Goal: Information Seeking & Learning: Learn about a topic

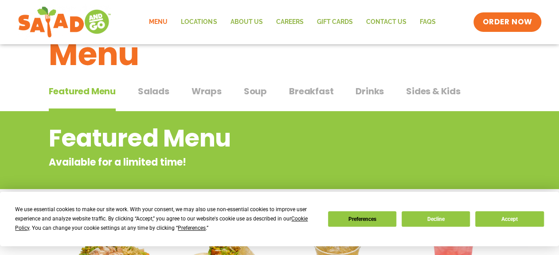
scroll to position [44, 0]
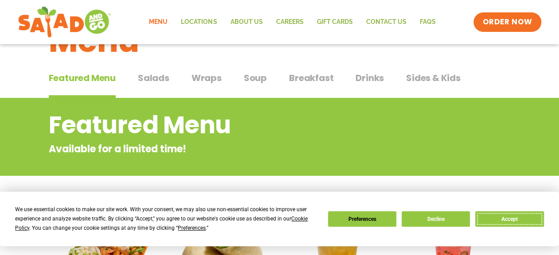
click at [531, 218] on button "Accept" at bounding box center [509, 219] width 68 height 16
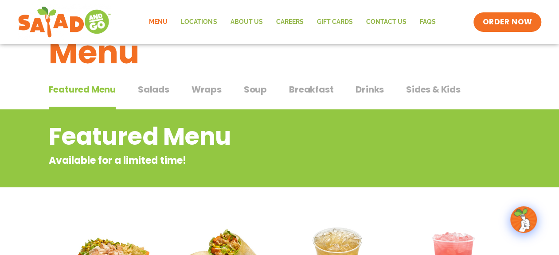
scroll to position [0, 0]
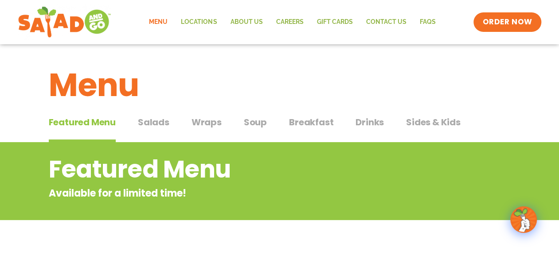
click at [247, 124] on span "Soup" at bounding box center [255, 122] width 23 height 13
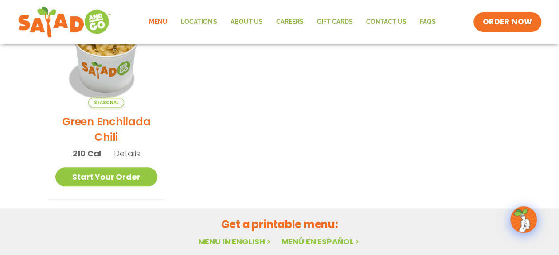
scroll to position [89, 0]
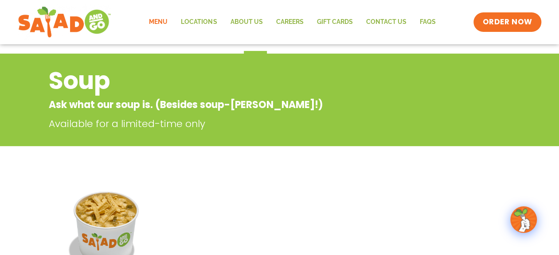
click at [155, 20] on link "Menu" at bounding box center [158, 22] width 32 height 20
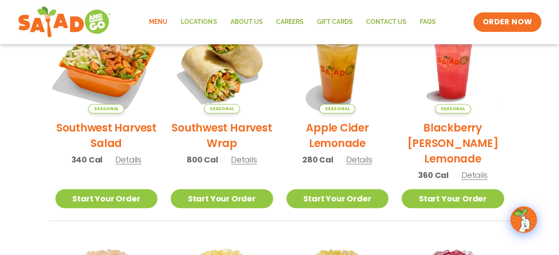
scroll to position [185, 0]
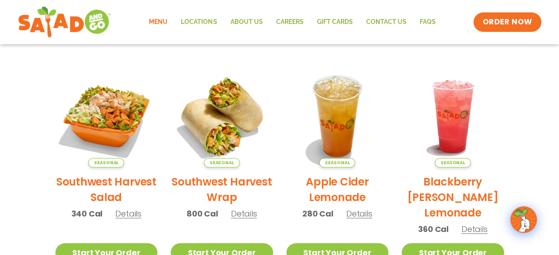
click at [225, 186] on h2 "Southwest Harvest Wrap" at bounding box center [222, 189] width 102 height 31
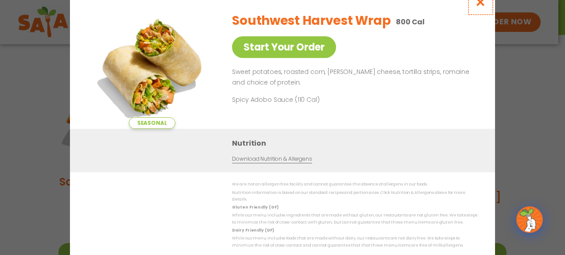
click at [481, 3] on icon "Close modal" at bounding box center [480, 1] width 11 height 9
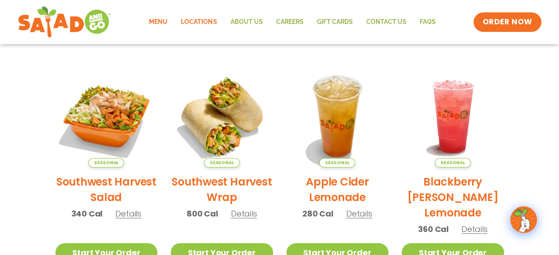
click at [207, 24] on link "Locations" at bounding box center [198, 22] width 49 height 20
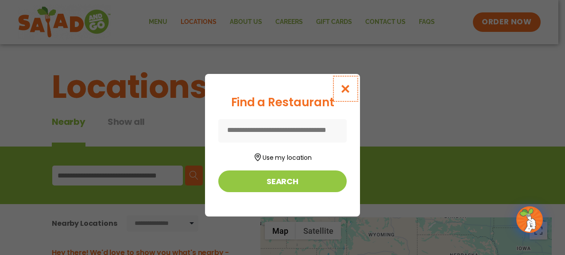
click at [346, 88] on icon "Close modal" at bounding box center [345, 88] width 11 height 9
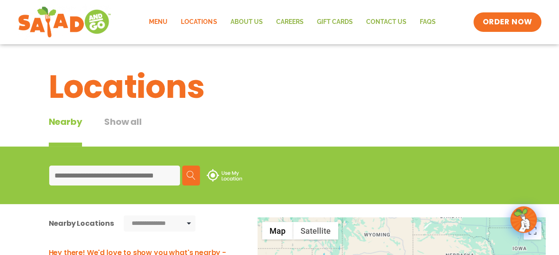
click at [161, 20] on link "Menu" at bounding box center [158, 22] width 32 height 20
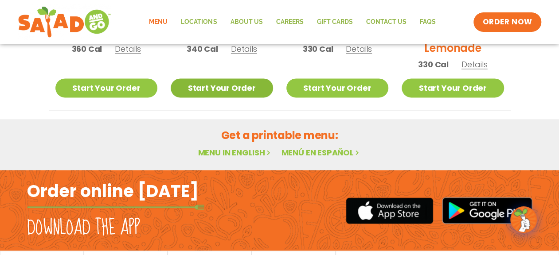
scroll to position [623, 0]
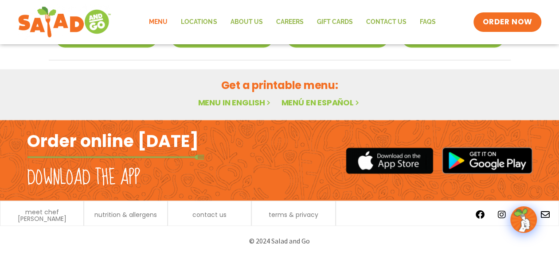
click at [238, 101] on link "Menu in English" at bounding box center [235, 102] width 74 height 11
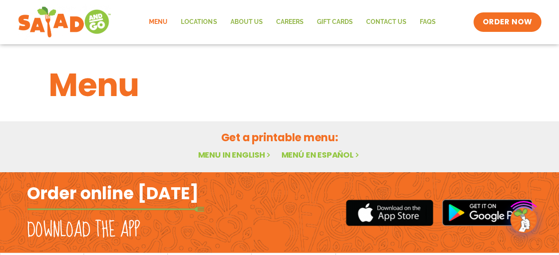
scroll to position [39, 0]
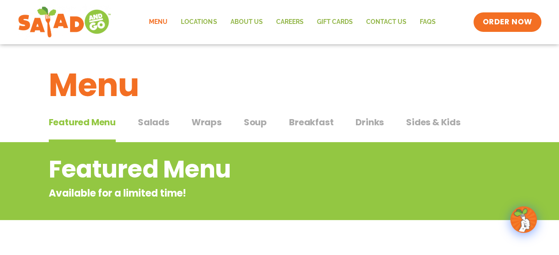
click at [210, 124] on span "Wraps" at bounding box center [206, 122] width 30 height 13
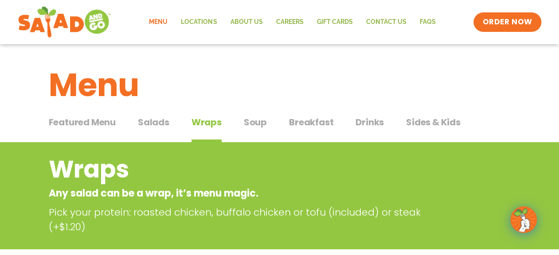
click at [255, 124] on span "Soup" at bounding box center [255, 122] width 23 height 13
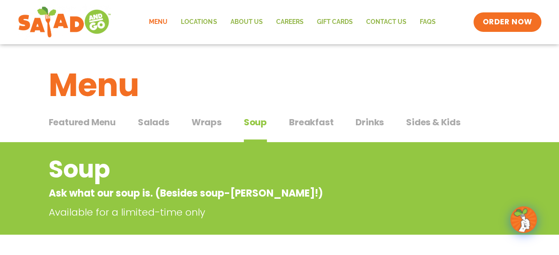
click at [160, 125] on span "Salads" at bounding box center [153, 122] width 31 height 13
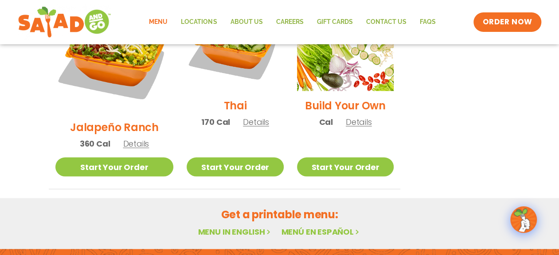
scroll to position [812, 0]
